Goal: Find specific page/section: Find specific page/section

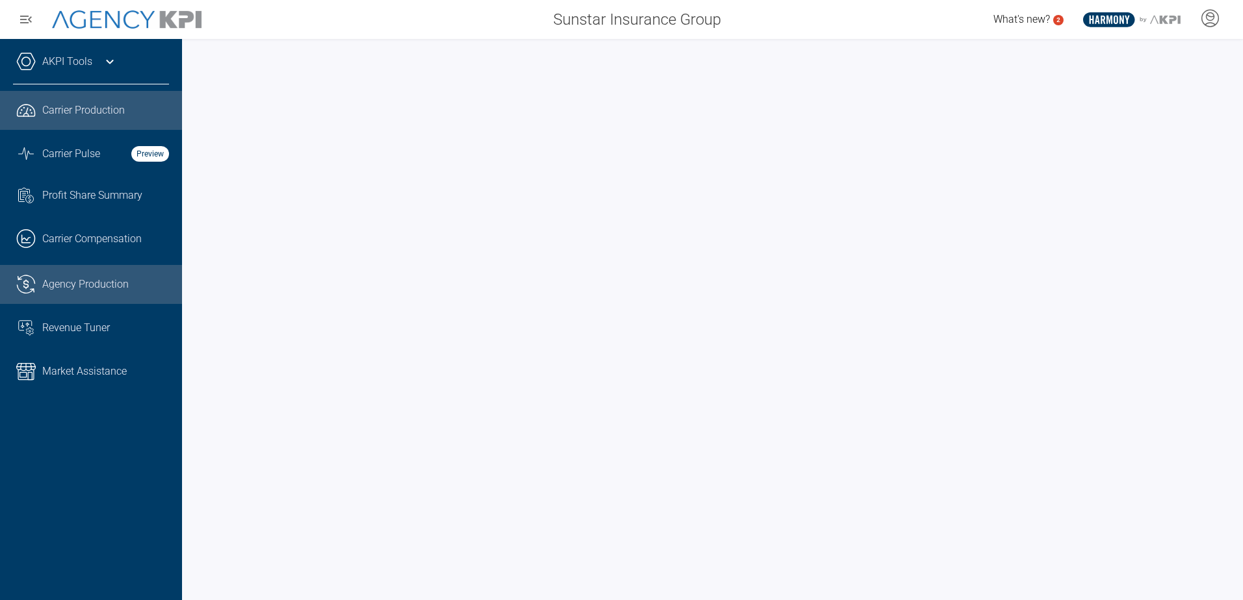
click at [91, 272] on link ".cls-1{fill:none;stroke:#221f20;stroke-linecap:round;stroke-linejoin:round;stro…" at bounding box center [91, 284] width 182 height 39
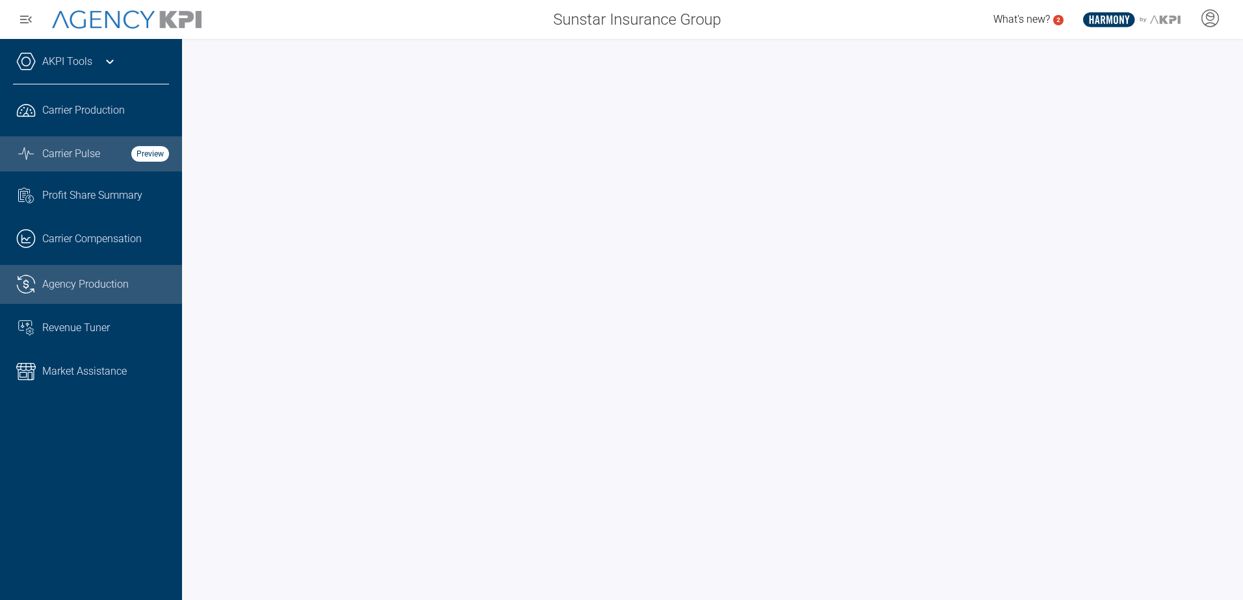
click at [71, 153] on span "Carrier Pulse" at bounding box center [71, 154] width 58 height 16
click at [149, 155] on strong "Preview" at bounding box center [150, 154] width 38 height 16
